Goal: Task Accomplishment & Management: Manage account settings

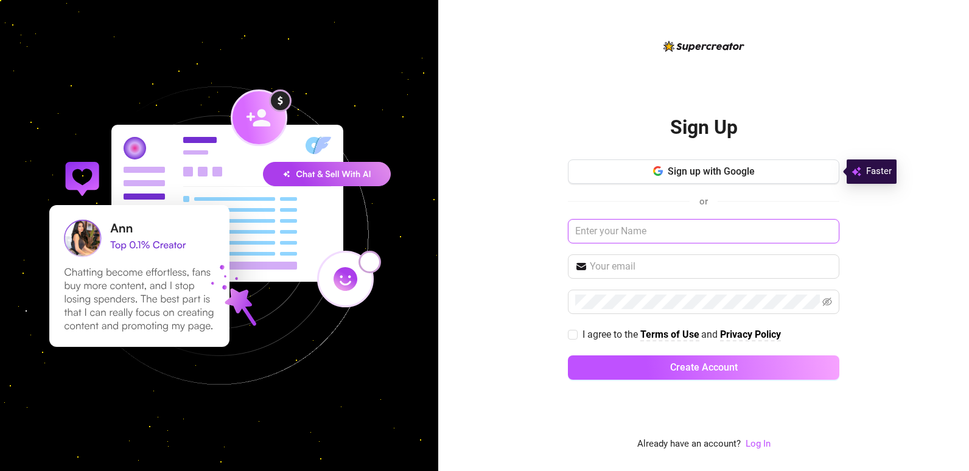
click at [665, 236] on input "text" at bounding box center [704, 231] width 272 height 24
click at [677, 180] on button "Sign up with Google" at bounding box center [704, 172] width 272 height 24
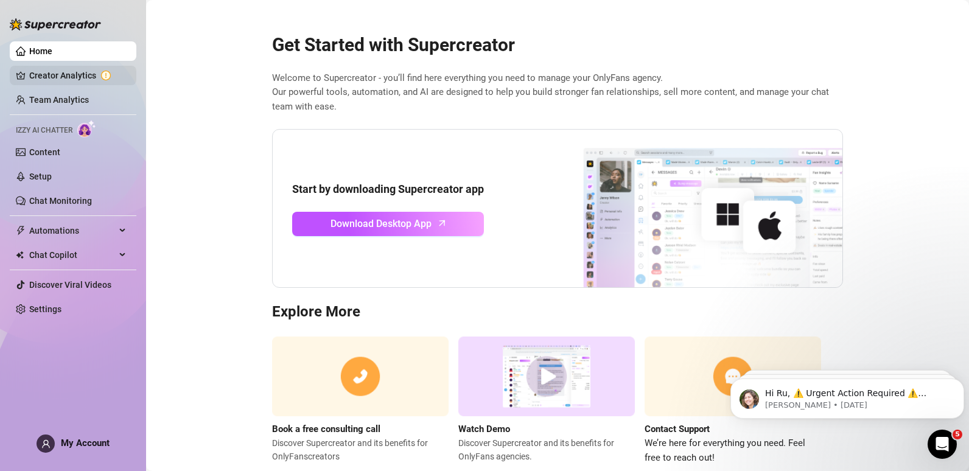
click at [103, 70] on link "Creator Analytics" at bounding box center [77, 75] width 97 height 19
click at [61, 308] on link "Settings" at bounding box center [45, 309] width 32 height 10
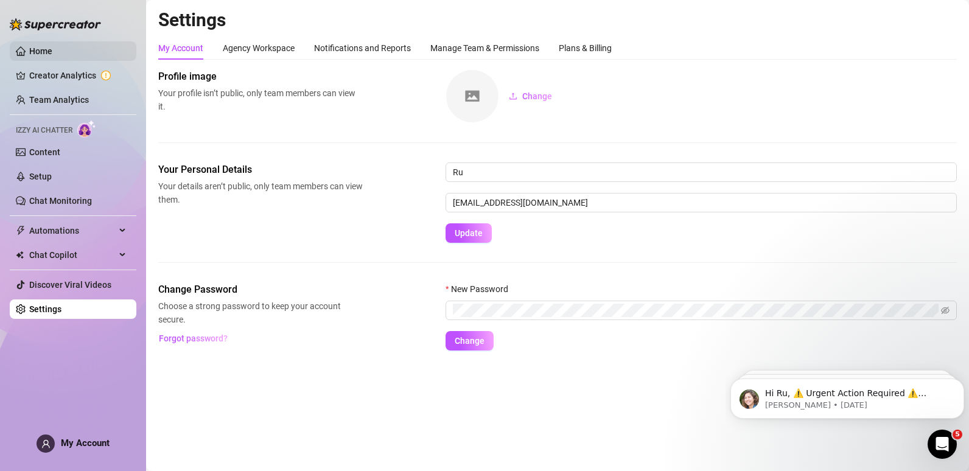
click at [52, 46] on link "Home" at bounding box center [40, 51] width 23 height 10
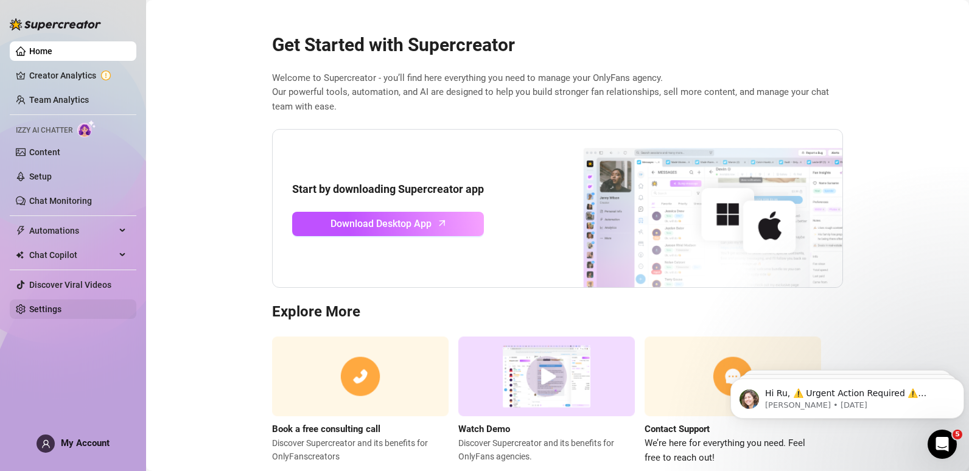
click at [55, 307] on link "Settings" at bounding box center [45, 309] width 32 height 10
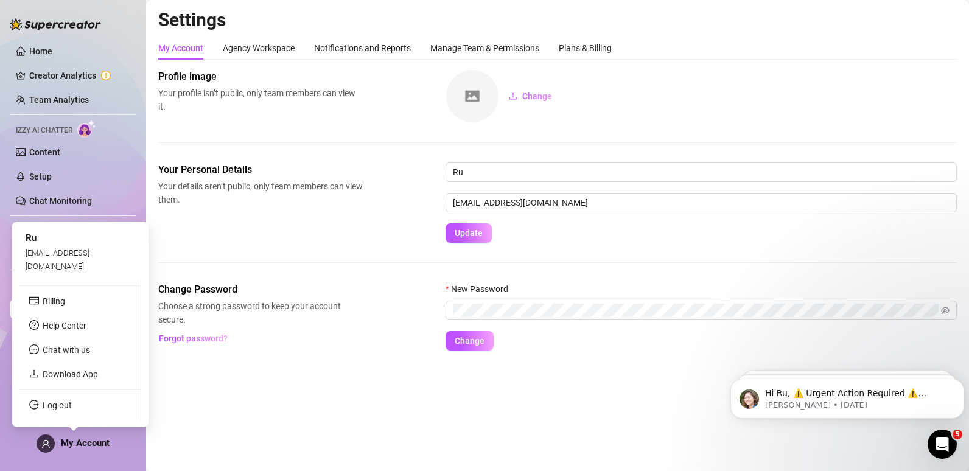
click at [90, 443] on span "My Account" at bounding box center [85, 443] width 49 height 11
click at [72, 401] on link "Log out" at bounding box center [57, 406] width 29 height 10
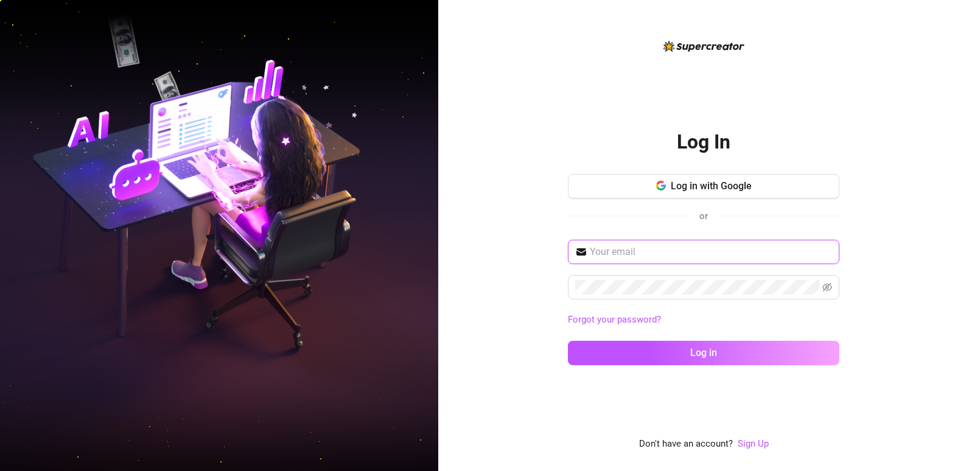
click at [623, 256] on input "text" at bounding box center [711, 252] width 242 height 15
type input "r"
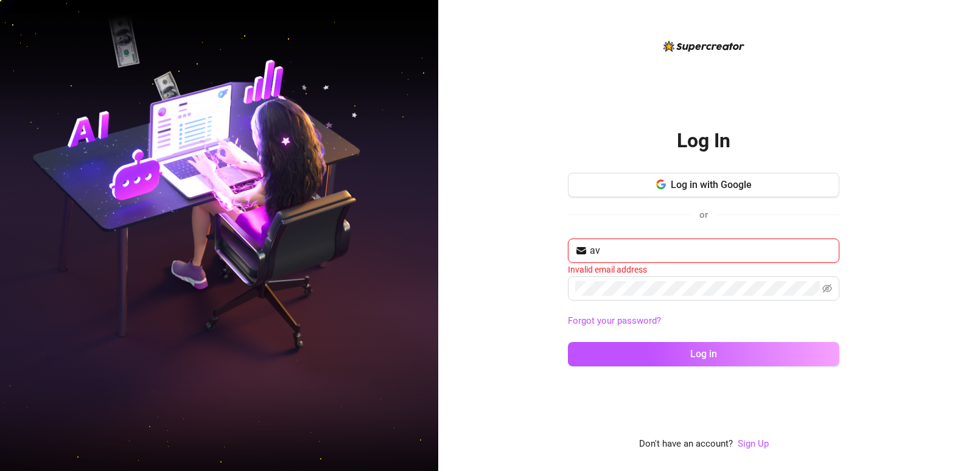
type input "av"
click at [568, 342] on button "Log in" at bounding box center [704, 354] width 272 height 24
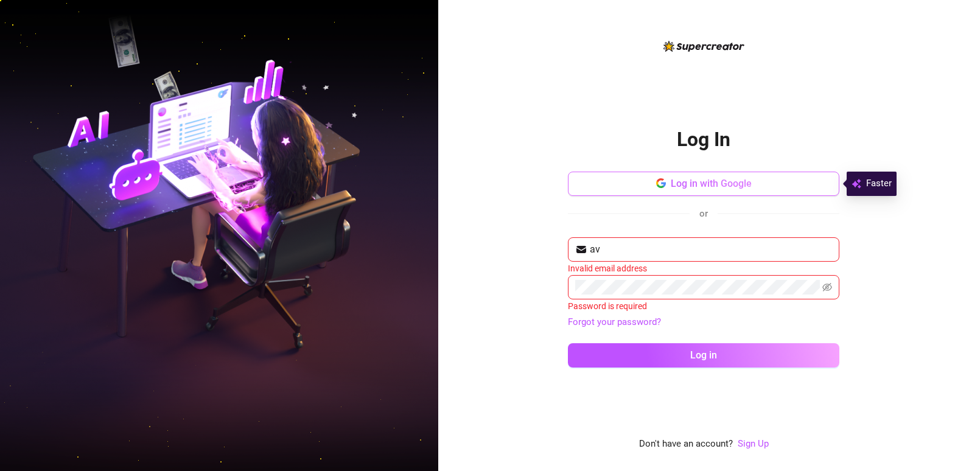
click at [668, 194] on button "Log in with Google" at bounding box center [704, 184] width 272 height 24
